Goal: Register for event/course

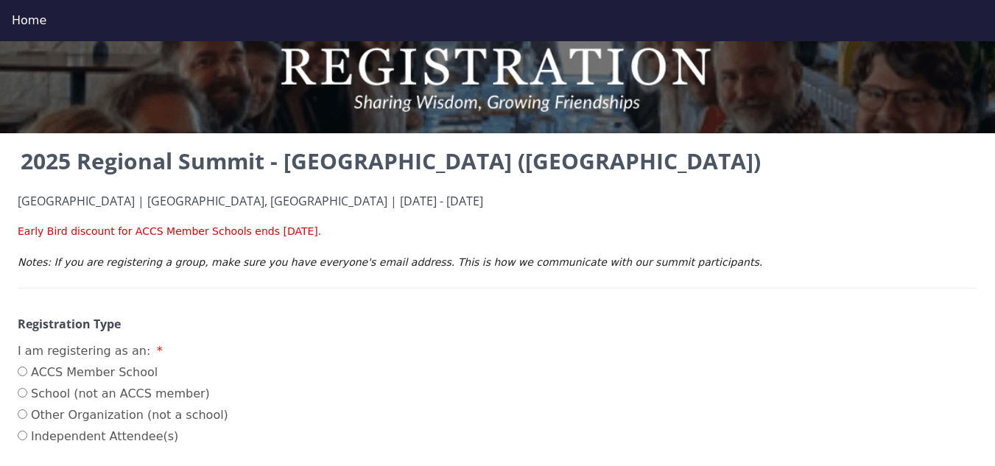
scroll to position [74, 0]
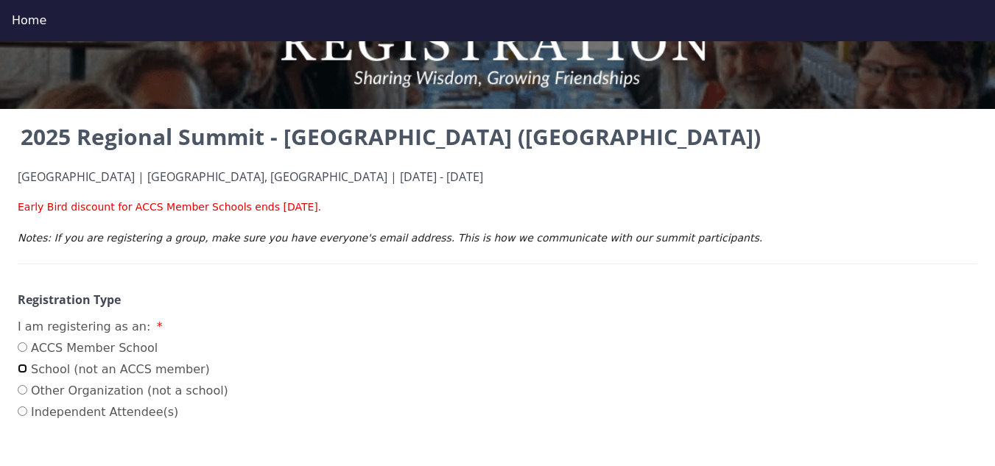
click at [19, 374] on input "School (not an ACCS member)" at bounding box center [23, 369] width 10 height 10
radio input "true"
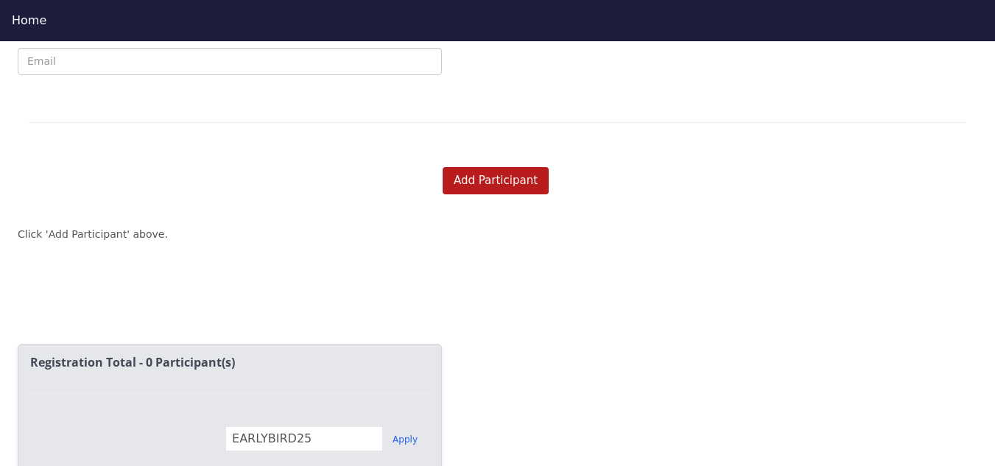
scroll to position [1240, 0]
click at [481, 172] on button "Add Participant" at bounding box center [496, 180] width 106 height 27
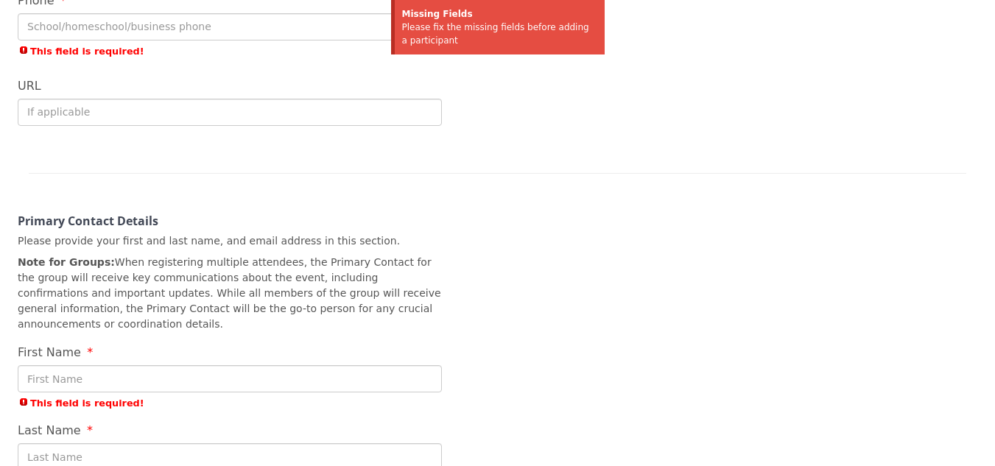
scroll to position [246, 0]
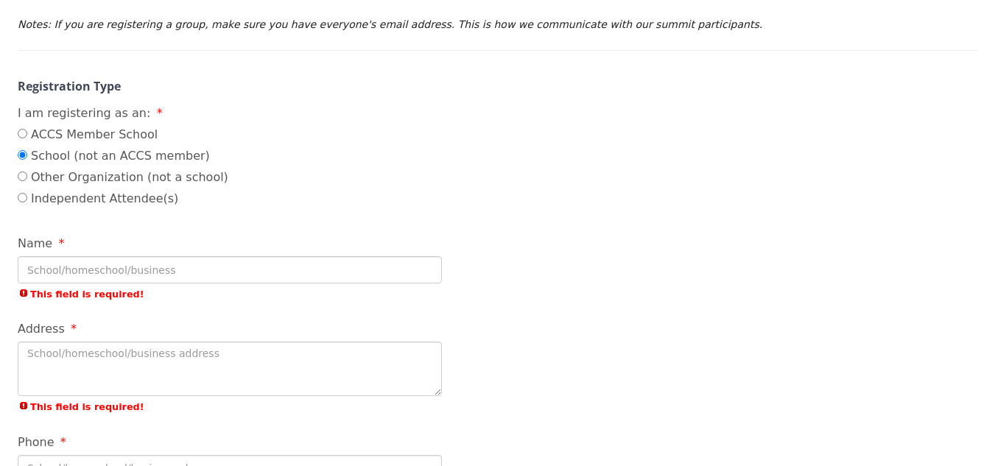
click at [276, 258] on input "Name" at bounding box center [230, 269] width 424 height 27
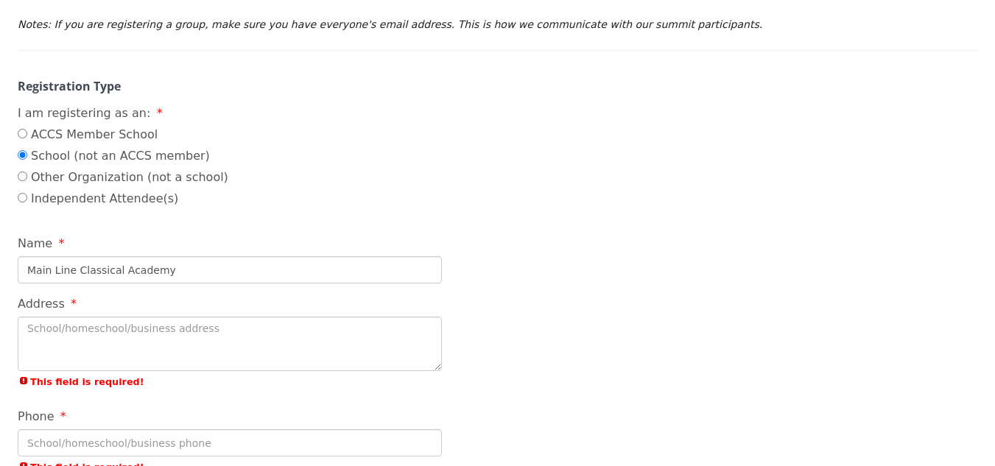
type input "Main Line Classical Academy"
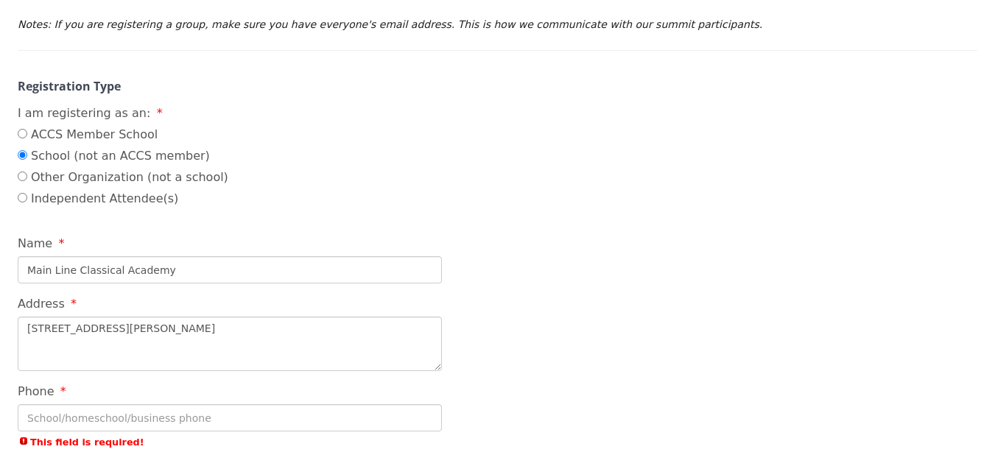
scroll to position [393, 0]
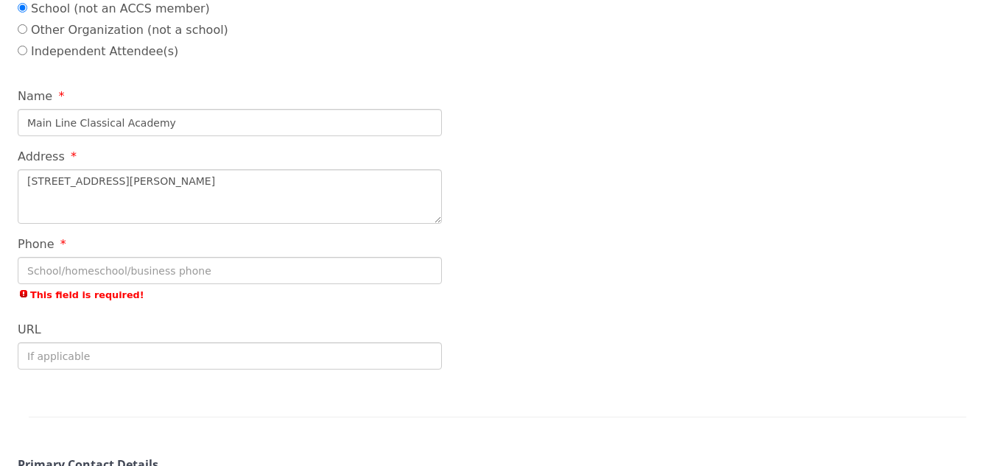
type textarea "[STREET_ADDRESS][PERSON_NAME]"
click at [198, 270] on input "Phone" at bounding box center [230, 270] width 424 height 27
type input "5"
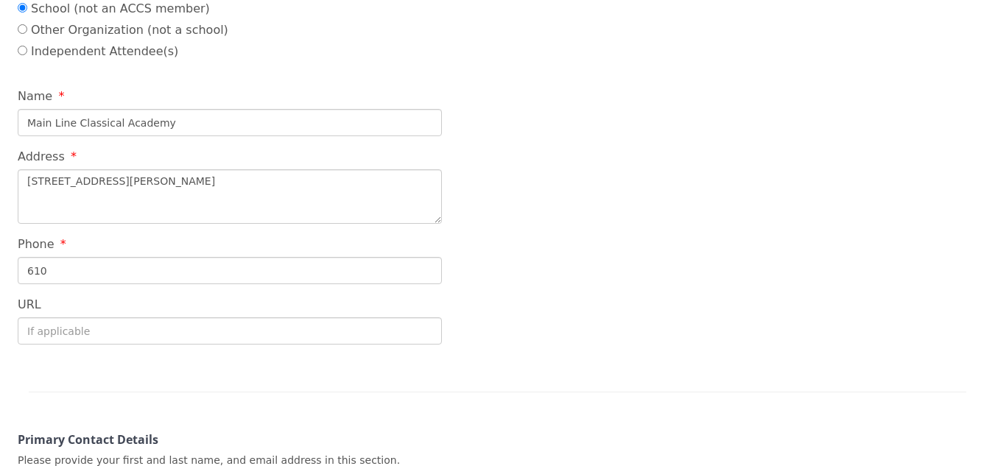
type input "[PHONE_NUMBER]"
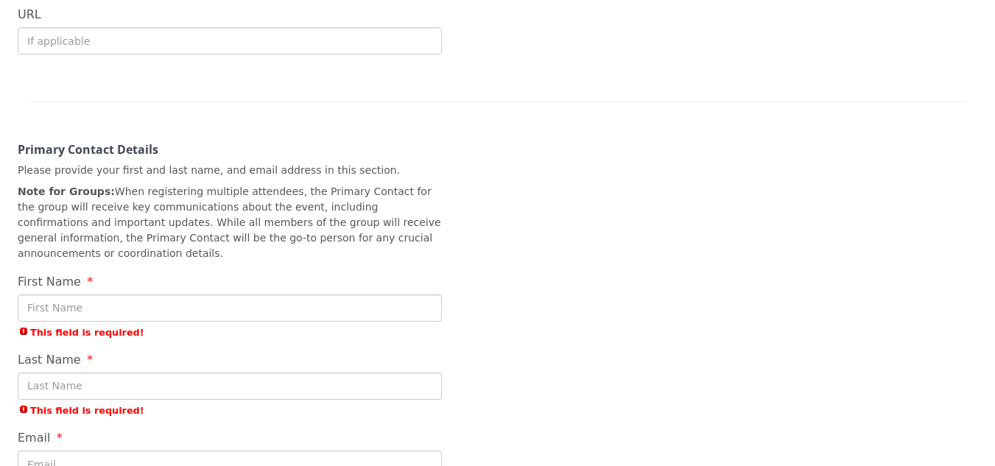
scroll to position [688, 0]
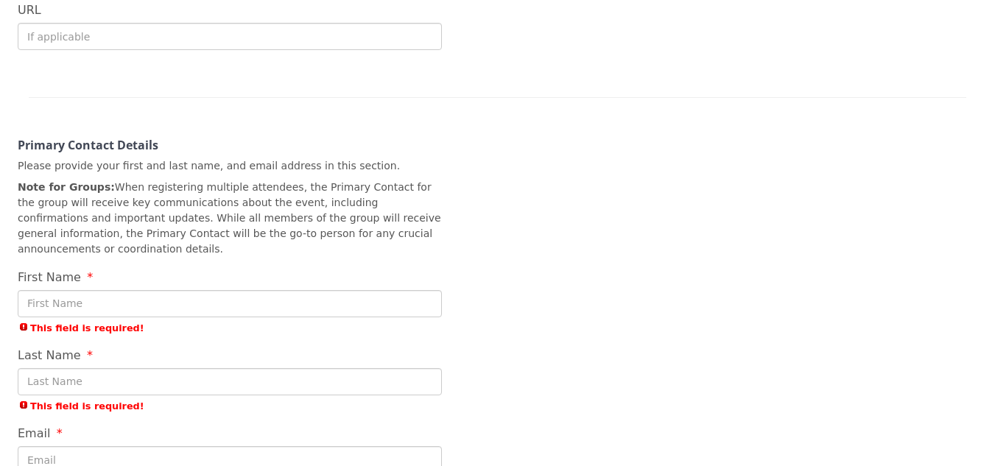
click at [190, 291] on input "First Name" at bounding box center [230, 303] width 424 height 27
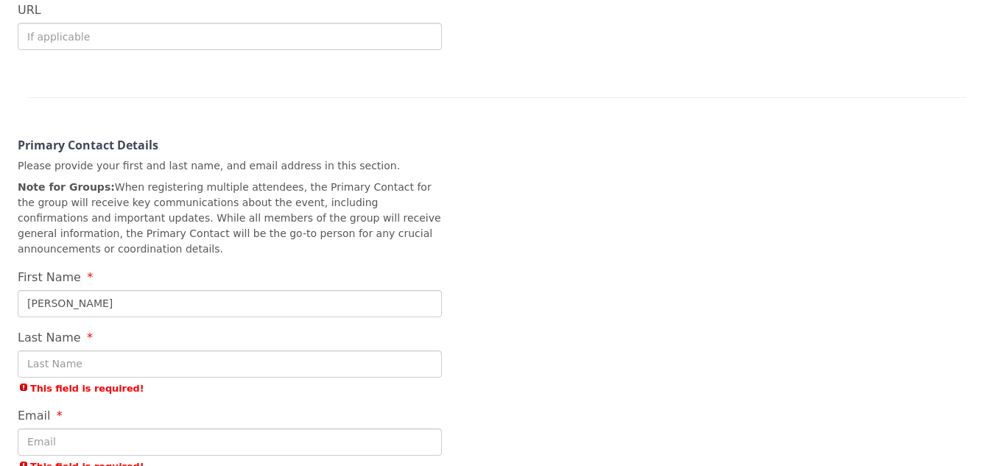
type input "[PERSON_NAME]"
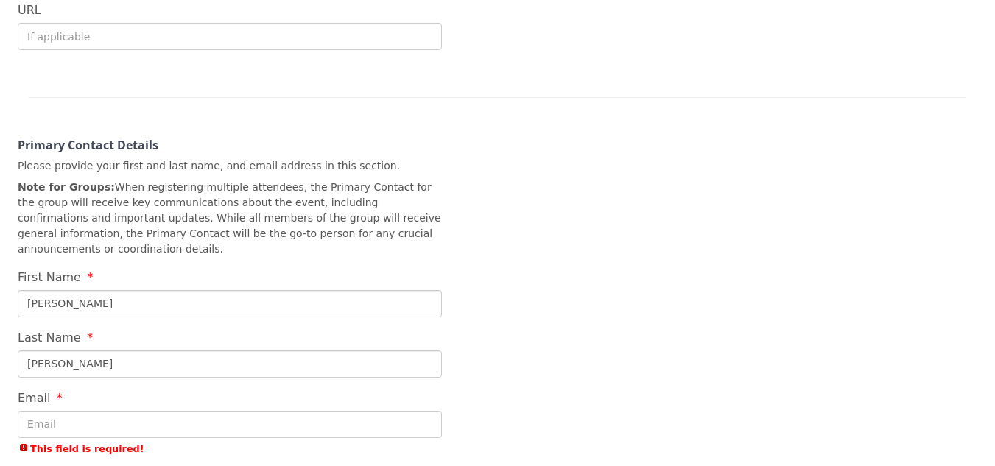
type input "[PERSON_NAME]"
click at [140, 413] on input "Email" at bounding box center [230, 424] width 424 height 27
type input "[EMAIL_ADDRESS][DOMAIN_NAME]"
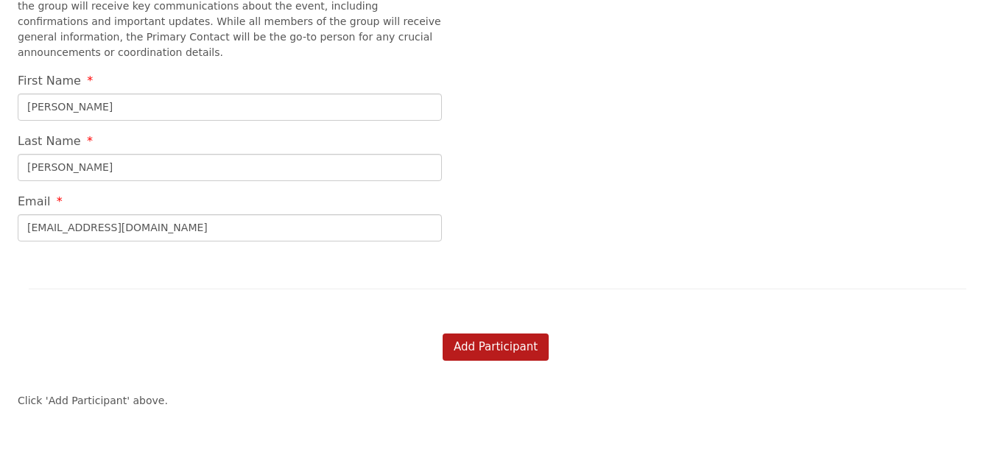
scroll to position [909, 0]
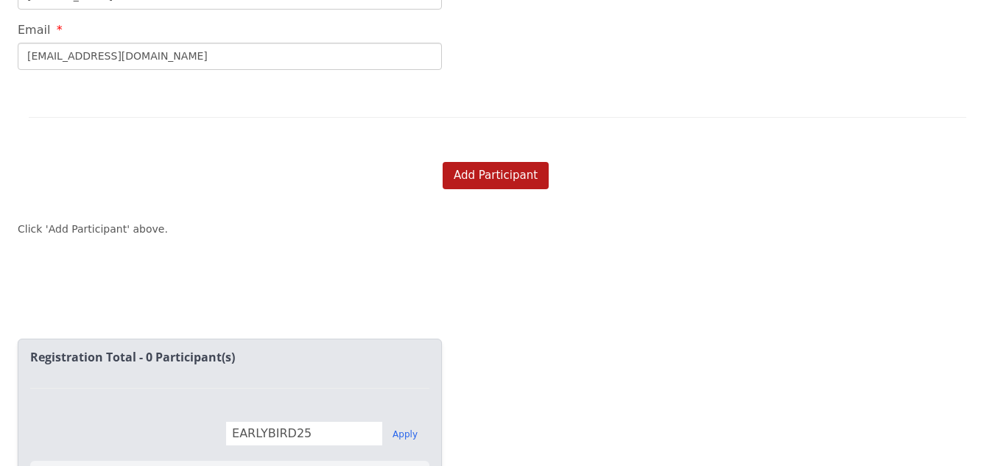
click at [313, 256] on div "Add Participant Click 'Add Participant' above." at bounding box center [283, 229] width 566 height 171
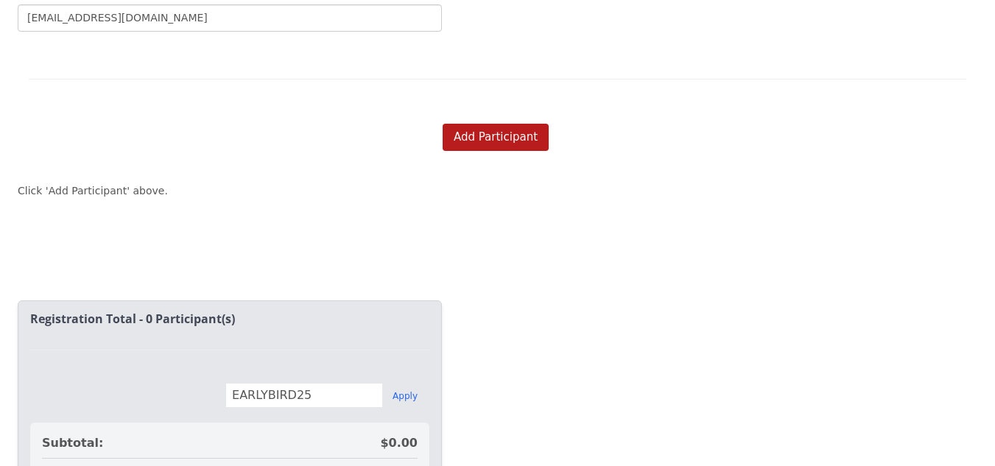
scroll to position [1204, 0]
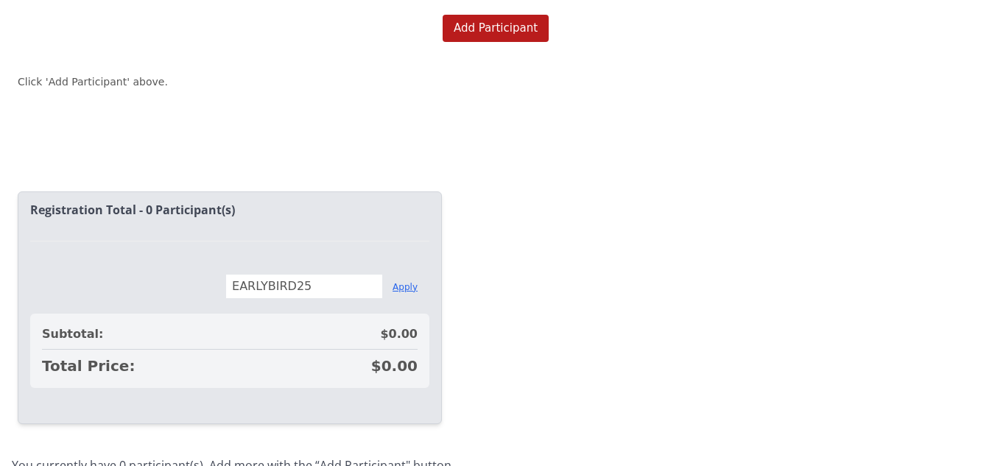
click at [399, 281] on button "Apply" at bounding box center [405, 287] width 25 height 12
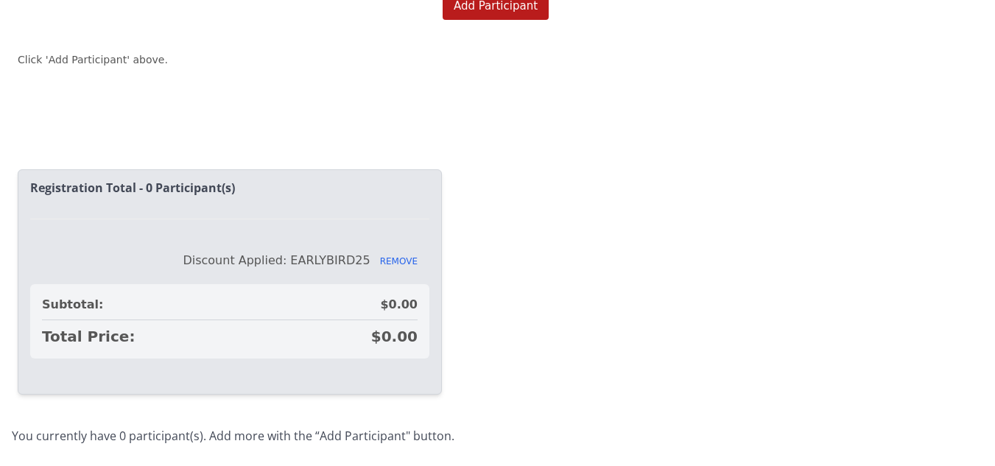
scroll to position [938, 0]
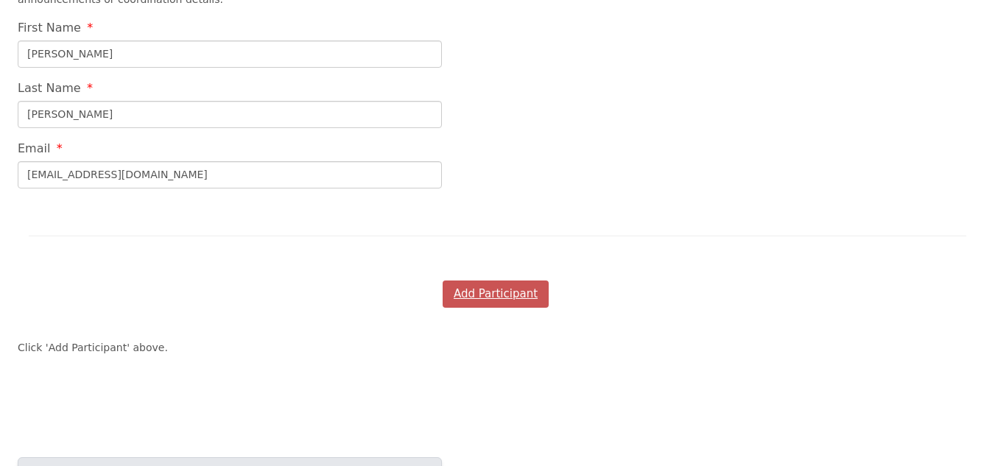
click at [511, 281] on button "Add Participant" at bounding box center [496, 294] width 106 height 27
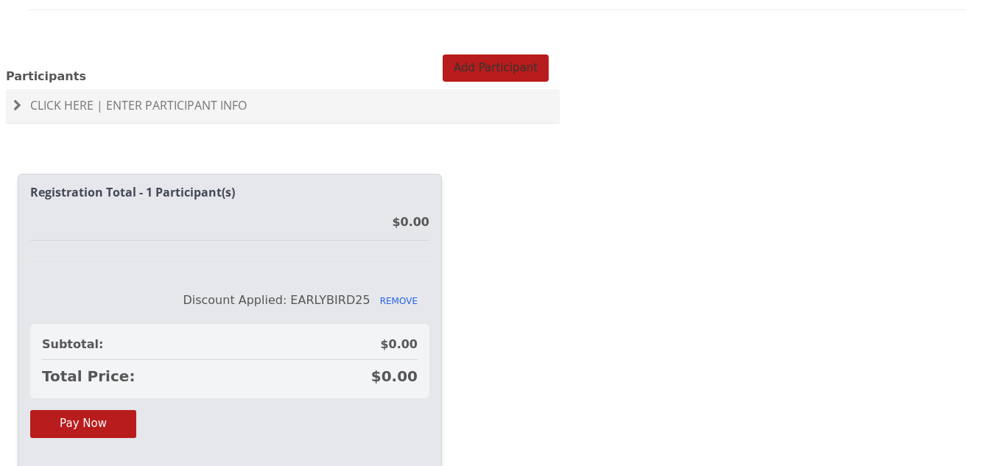
scroll to position [1180, 0]
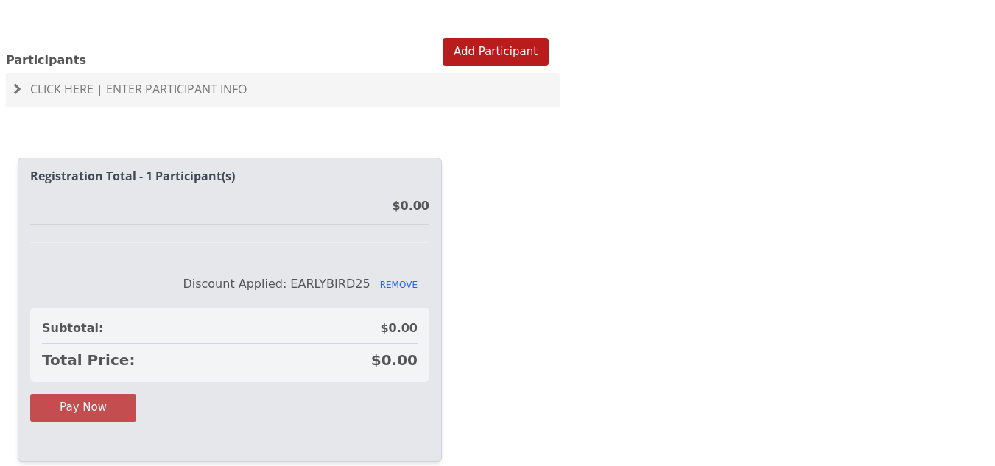
click at [102, 399] on button "Pay Now" at bounding box center [83, 407] width 106 height 27
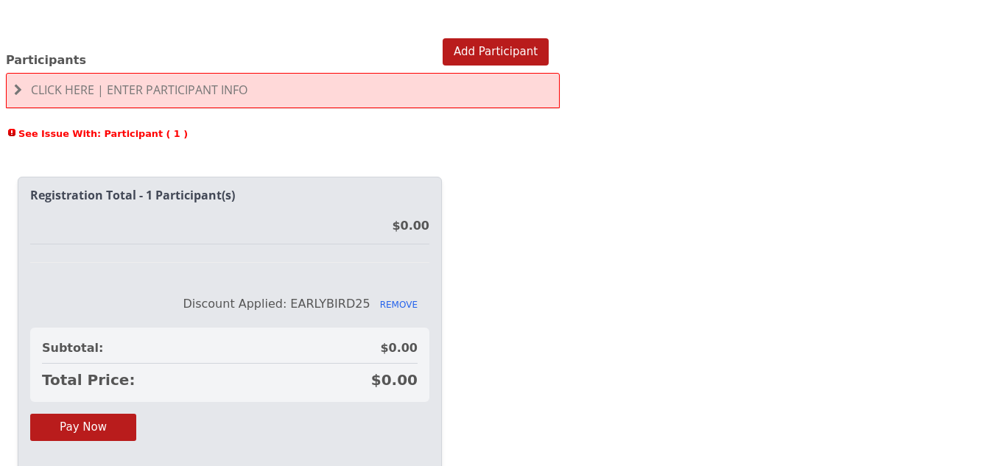
click at [14, 84] on span at bounding box center [18, 90] width 8 height 12
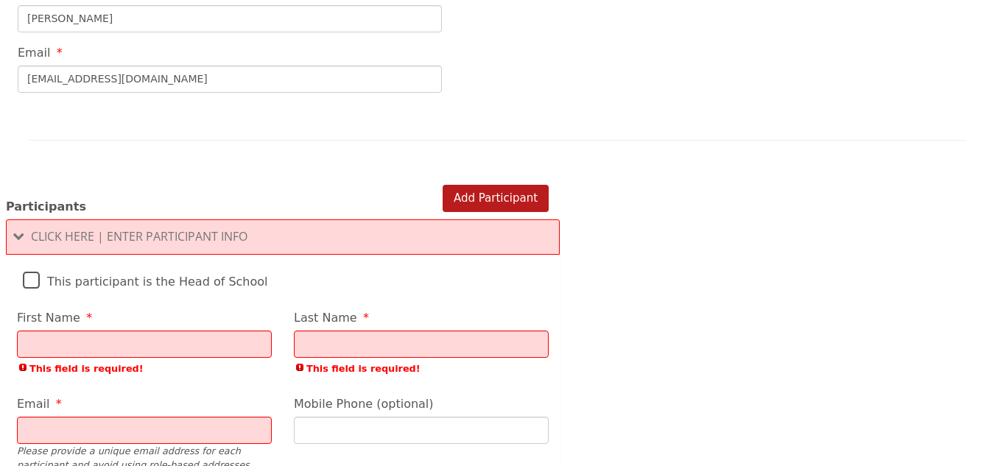
scroll to position [1033, 0]
click at [29, 231] on h4 "Click Here | Enter Participant Info" at bounding box center [283, 237] width 538 height 13
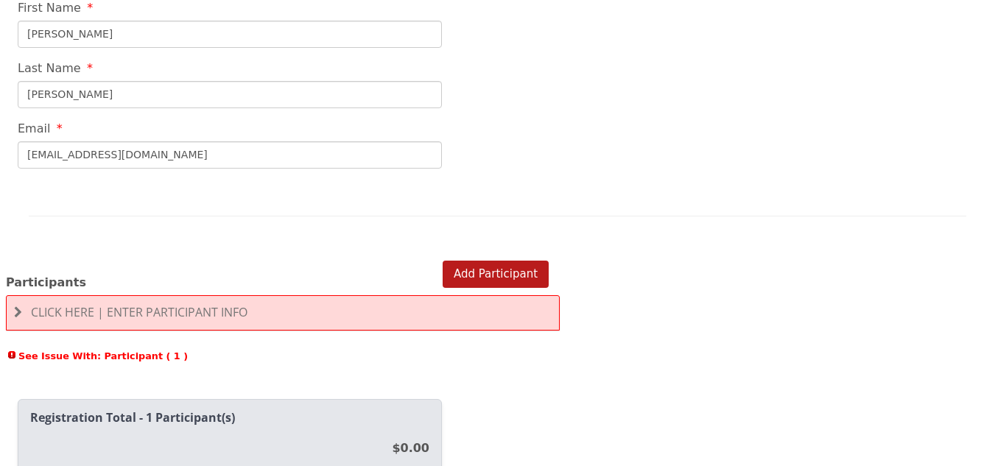
scroll to position [959, 0]
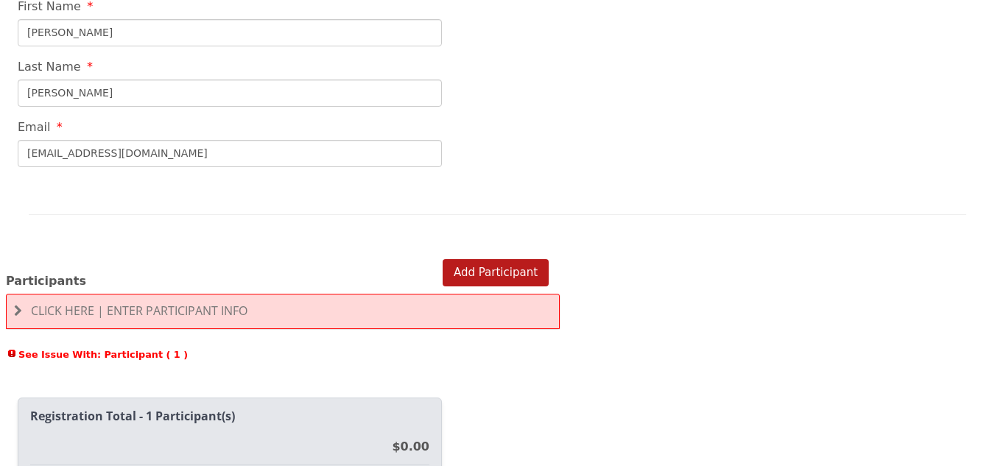
click at [21, 305] on span at bounding box center [18, 311] width 8 height 12
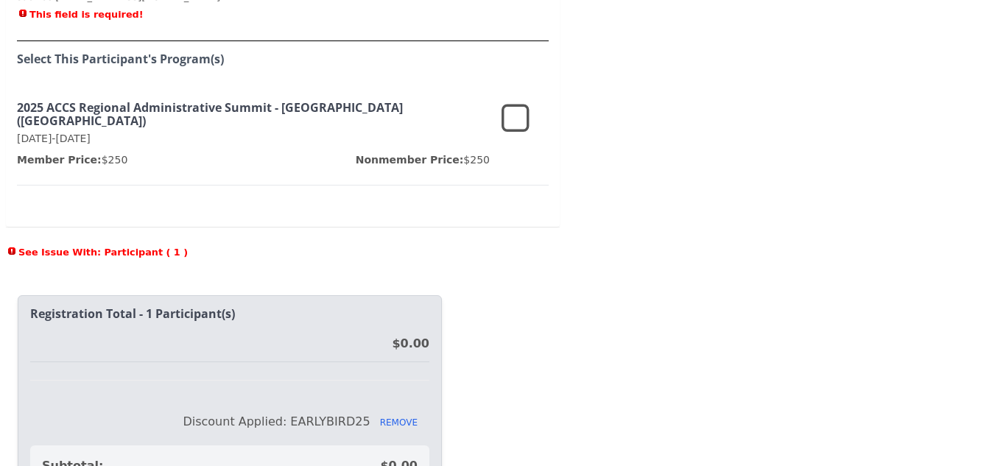
scroll to position [1495, 0]
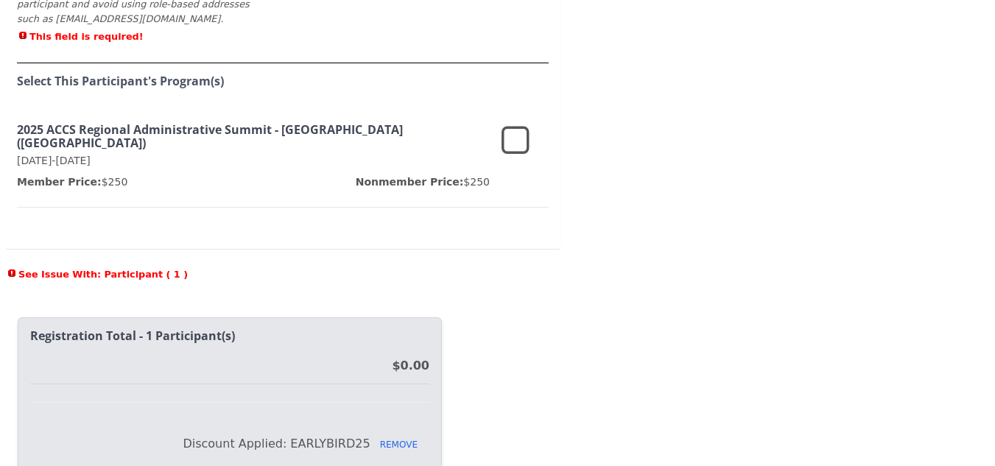
click at [508, 128] on icon at bounding box center [516, 141] width 28 height 35
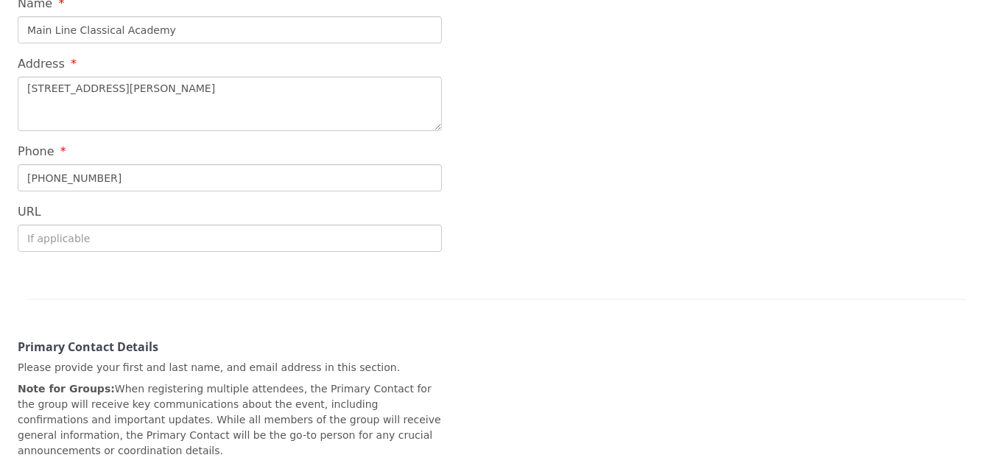
scroll to position [70, 0]
